Goal: Information Seeking & Learning: Find specific fact

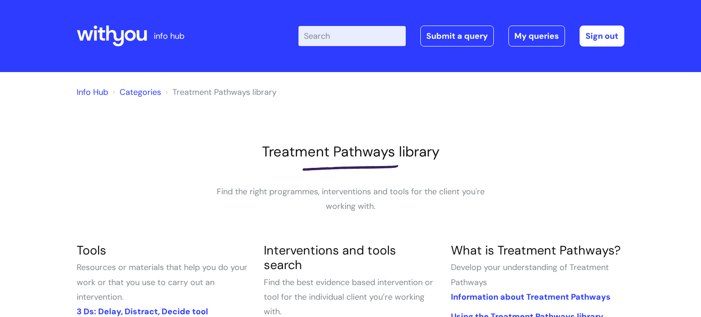
scroll to position [181, 0]
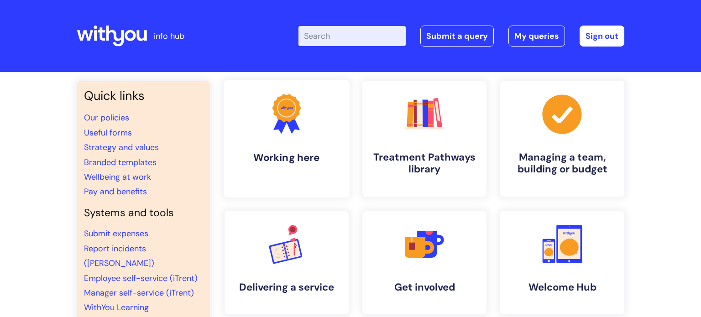
click at [284, 119] on icon at bounding box center [287, 108] width 28 height 28
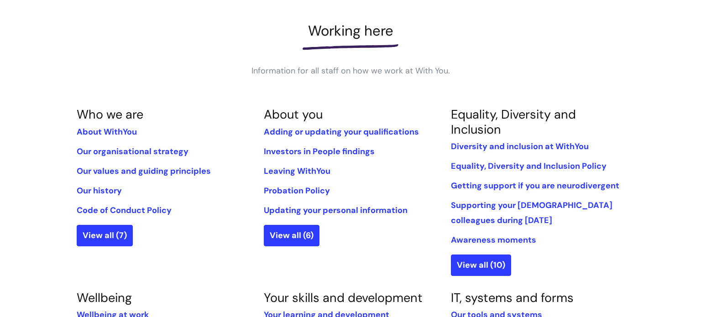
scroll to position [119, 0]
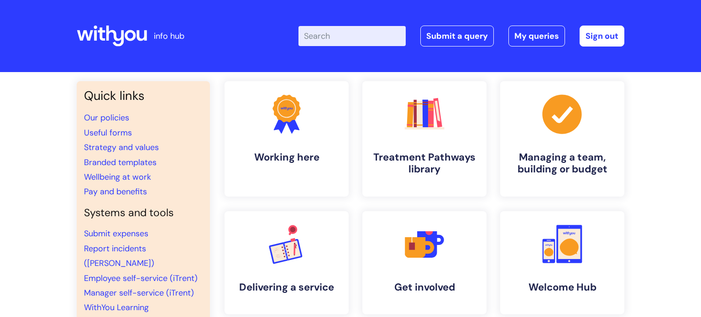
click at [347, 37] on input "Enter your search term here..." at bounding box center [352, 36] width 107 height 20
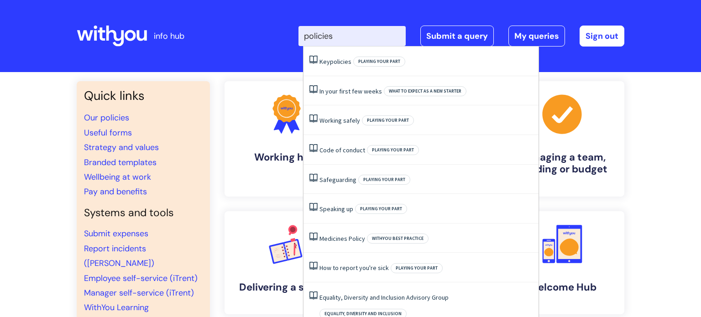
type input "policies"
click button "Search" at bounding box center [0, 0] width 0 height 0
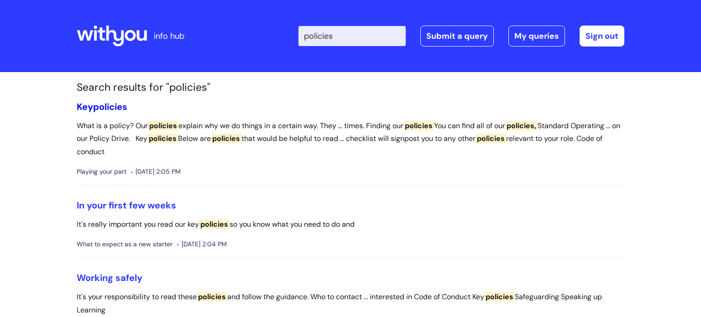
click at [116, 106] on span "policies" at bounding box center [110, 107] width 34 height 12
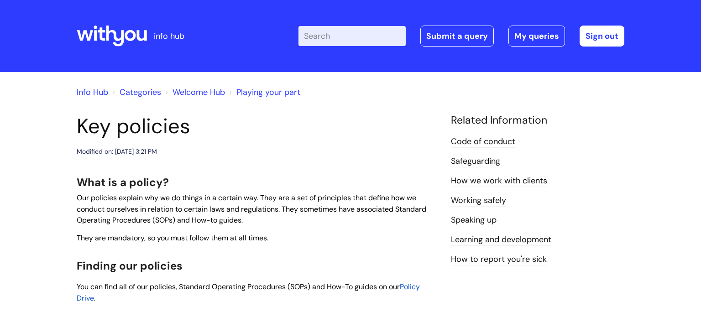
click at [93, 300] on span "Policy Drive" at bounding box center [248, 292] width 343 height 21
